Goal: Information Seeking & Learning: Learn about a topic

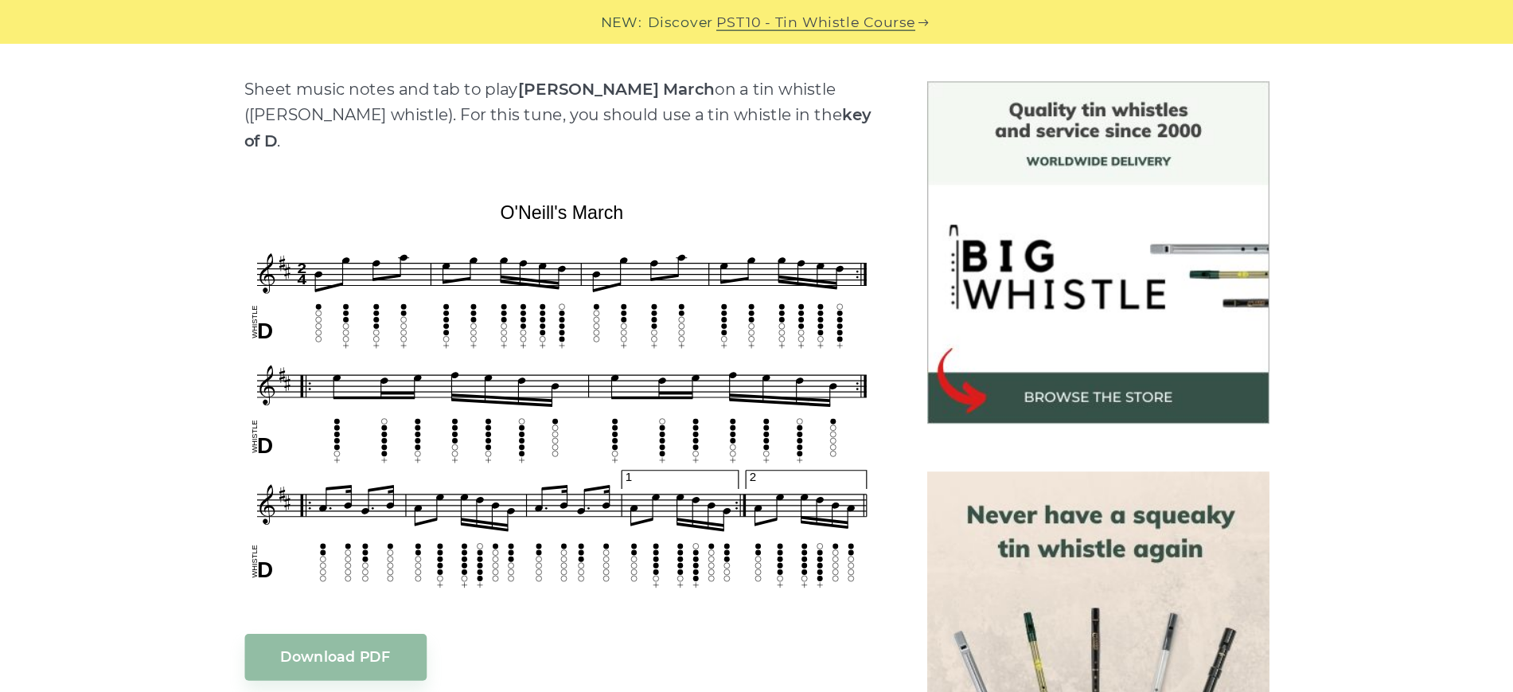
scroll to position [478, 0]
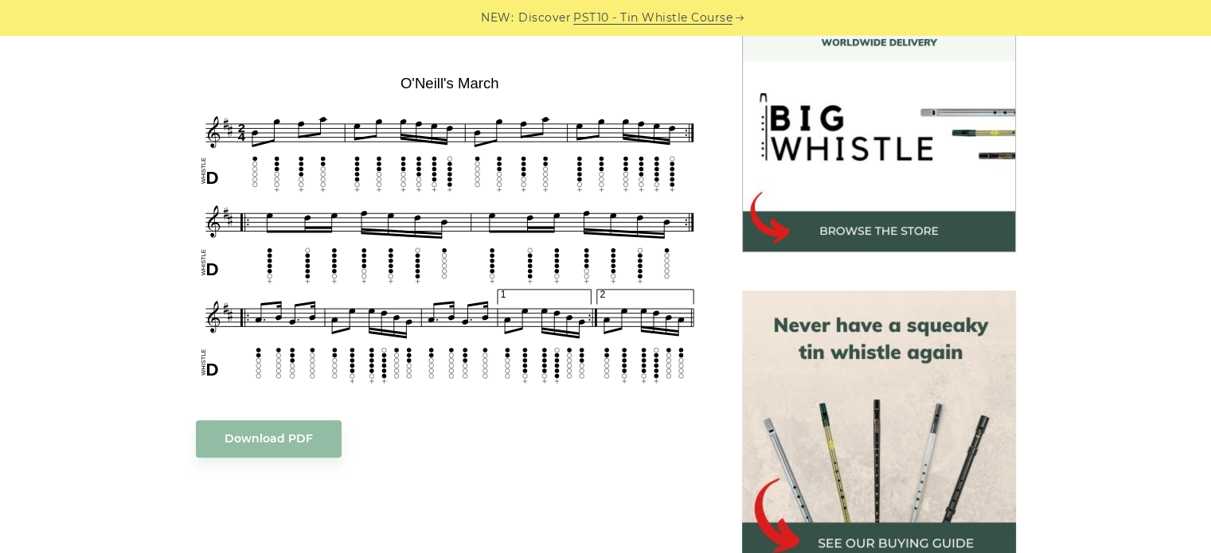
scroll to position [478, 0]
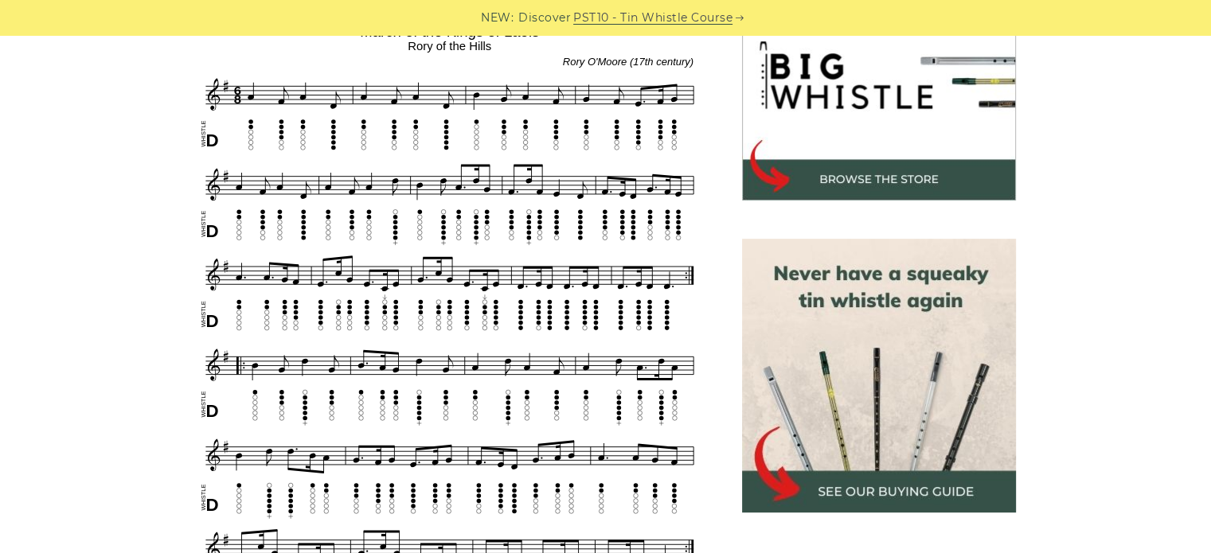
scroll to position [557, 0]
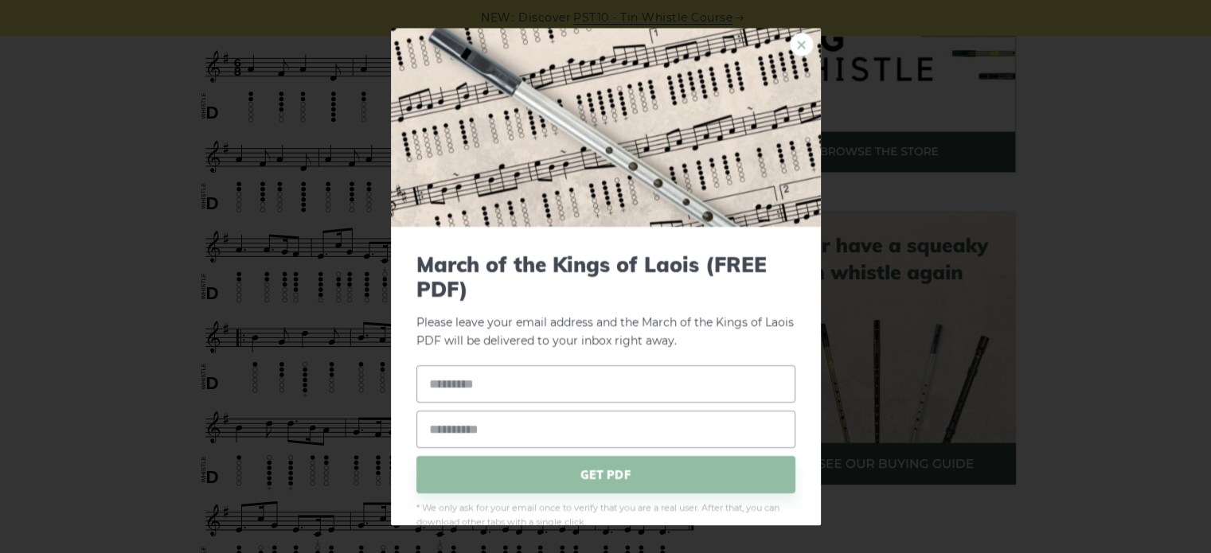
click at [794, 38] on link "×" at bounding box center [802, 45] width 24 height 24
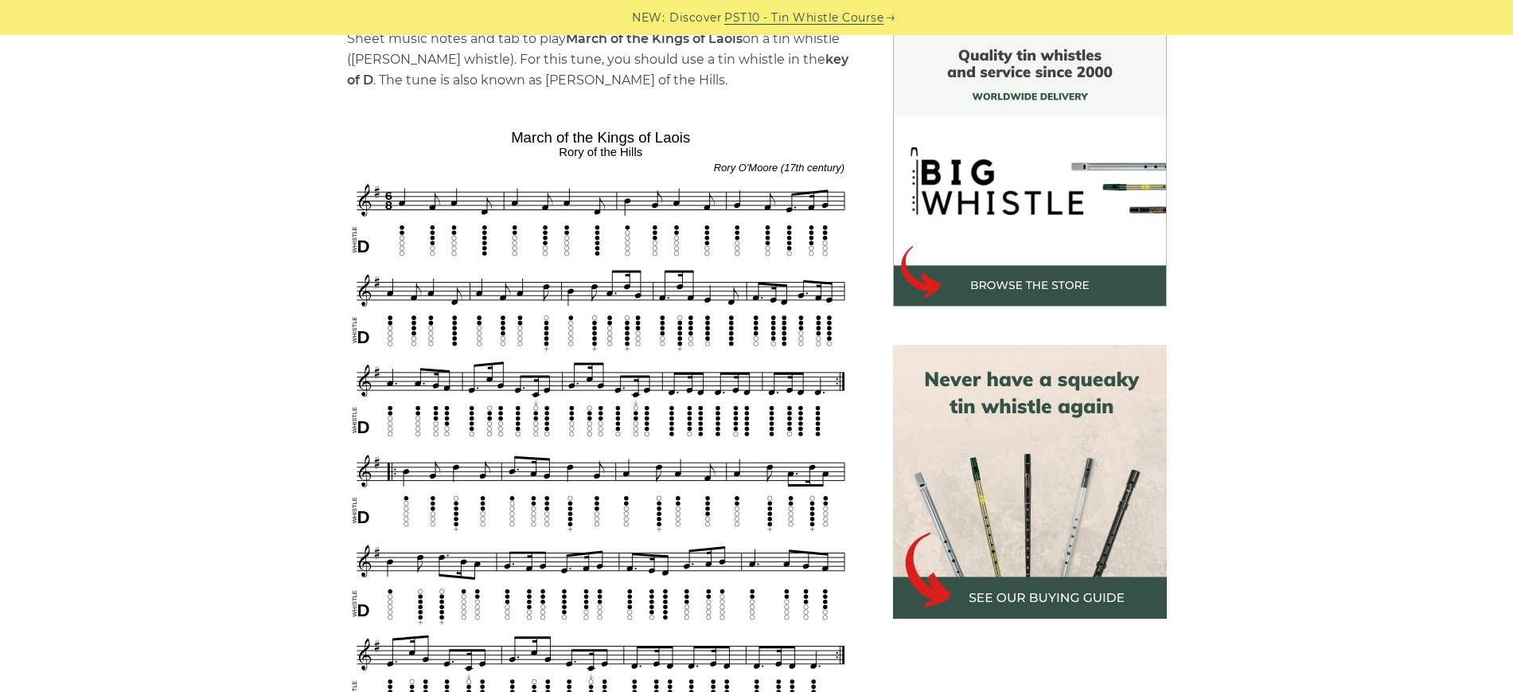
scroll to position [458, 0]
